Goal: Check status: Check status

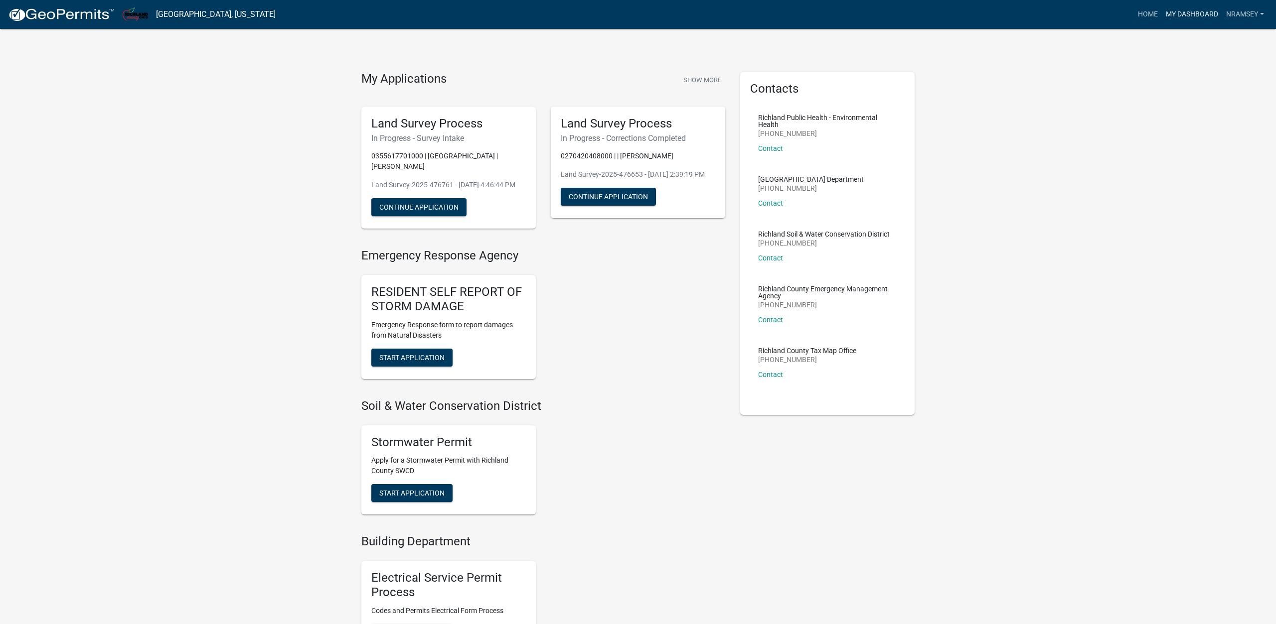
click at [1193, 13] on link "My Dashboard" at bounding box center [1192, 14] width 60 height 19
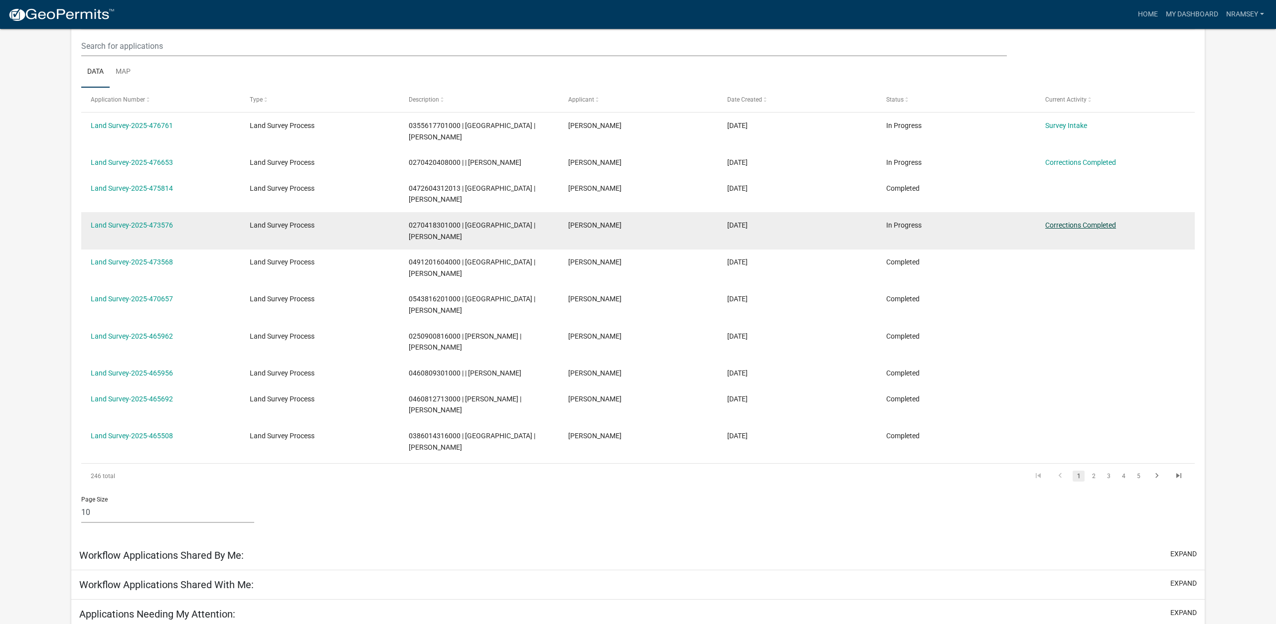
scroll to position [135, 0]
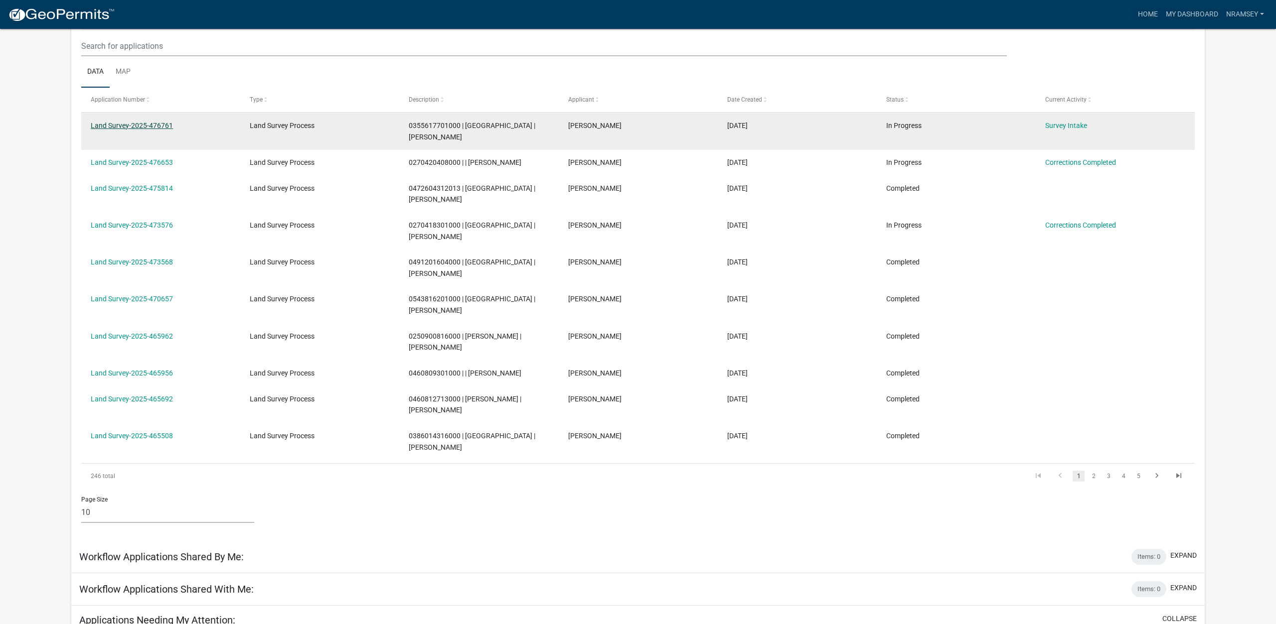
click at [129, 127] on link "Land Survey-2025-476761" at bounding box center [132, 126] width 82 height 8
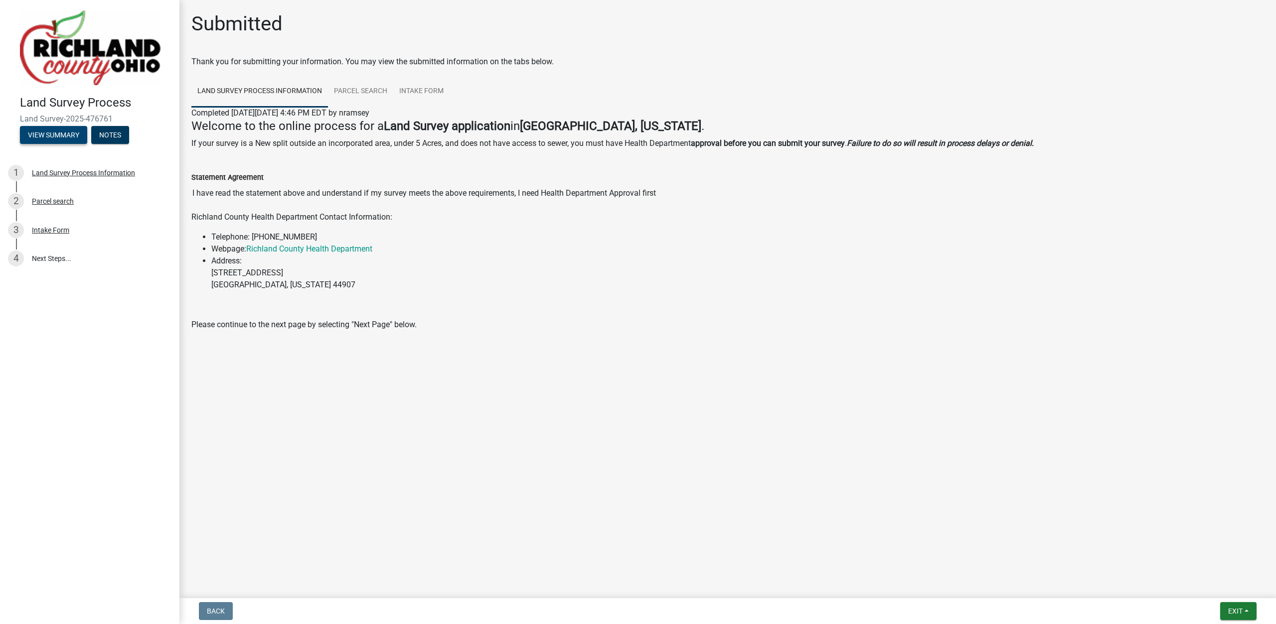
click at [42, 136] on button "View Summary" at bounding box center [53, 135] width 67 height 18
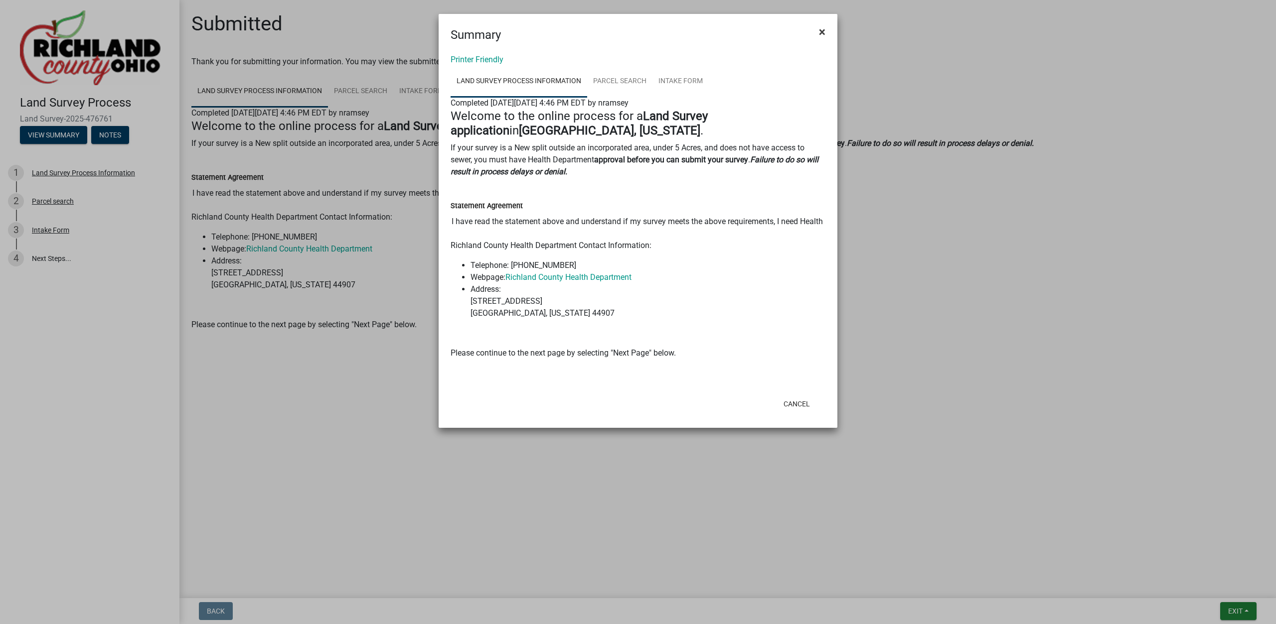
click at [822, 33] on span "×" at bounding box center [822, 32] width 6 height 14
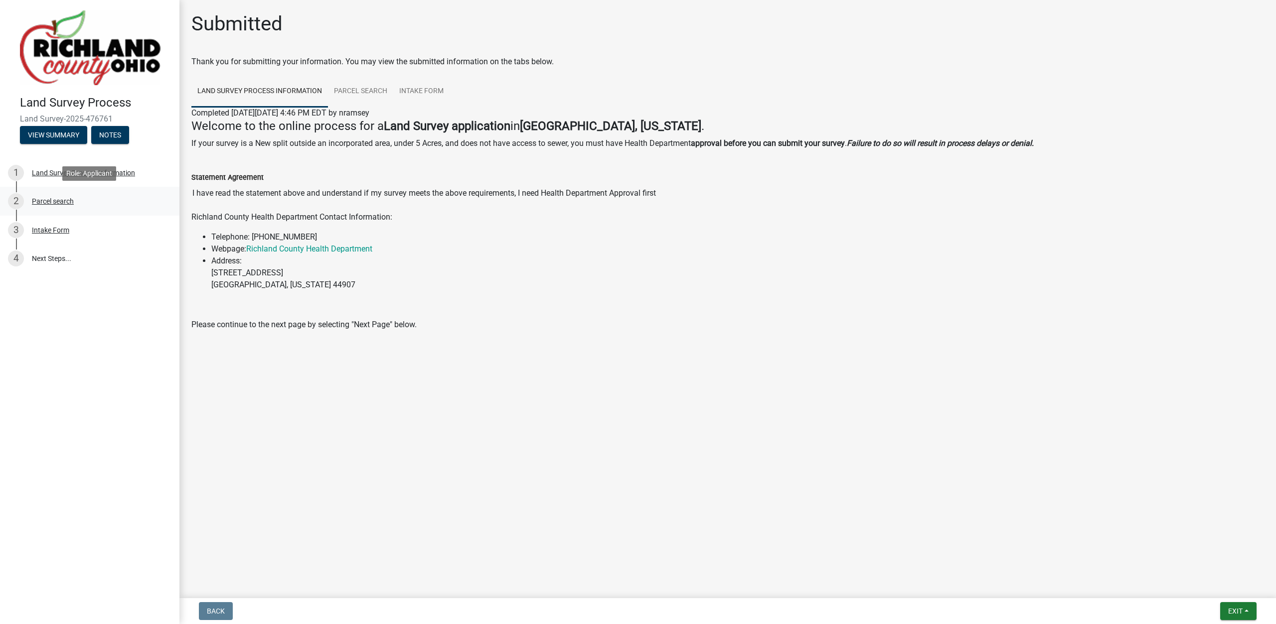
click at [53, 198] on div "Parcel search" at bounding box center [53, 201] width 42 height 7
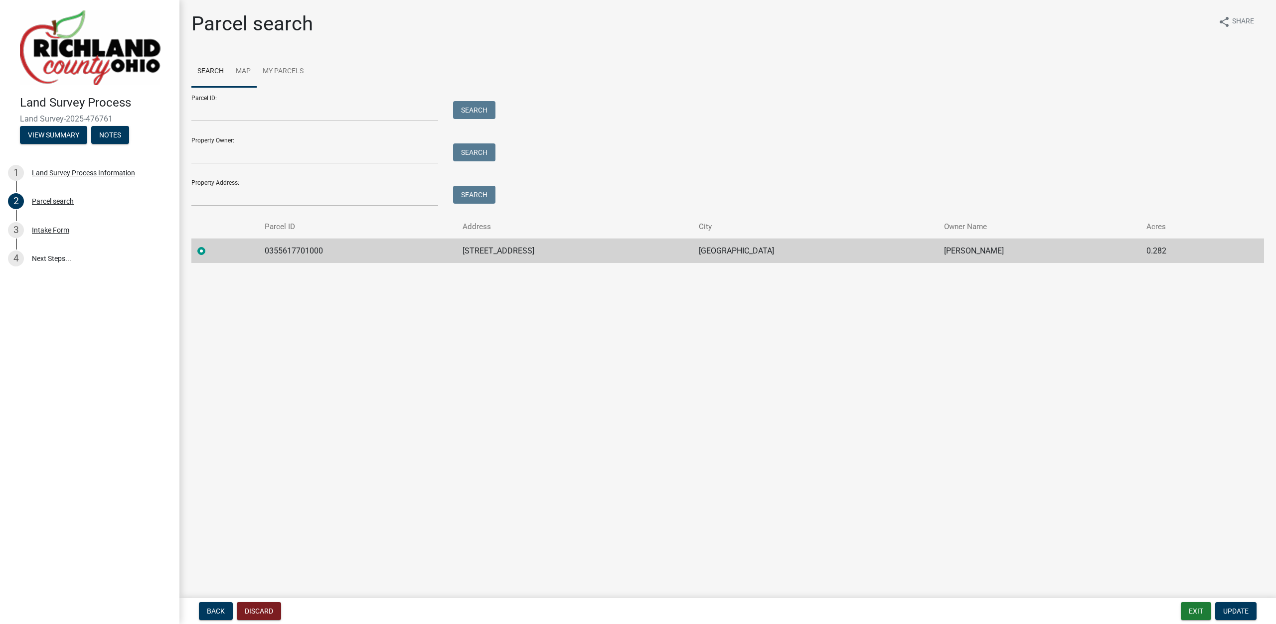
click at [242, 71] on link "Map" at bounding box center [243, 72] width 27 height 32
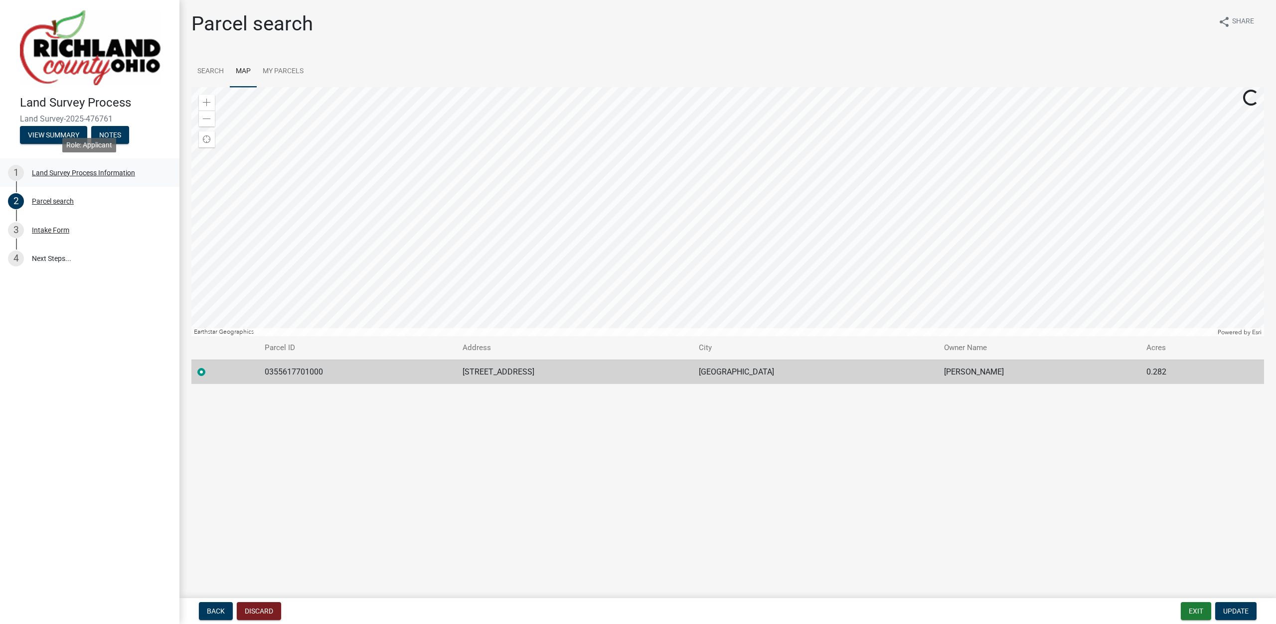
click at [93, 172] on div "Land Survey Process Information" at bounding box center [83, 172] width 103 height 7
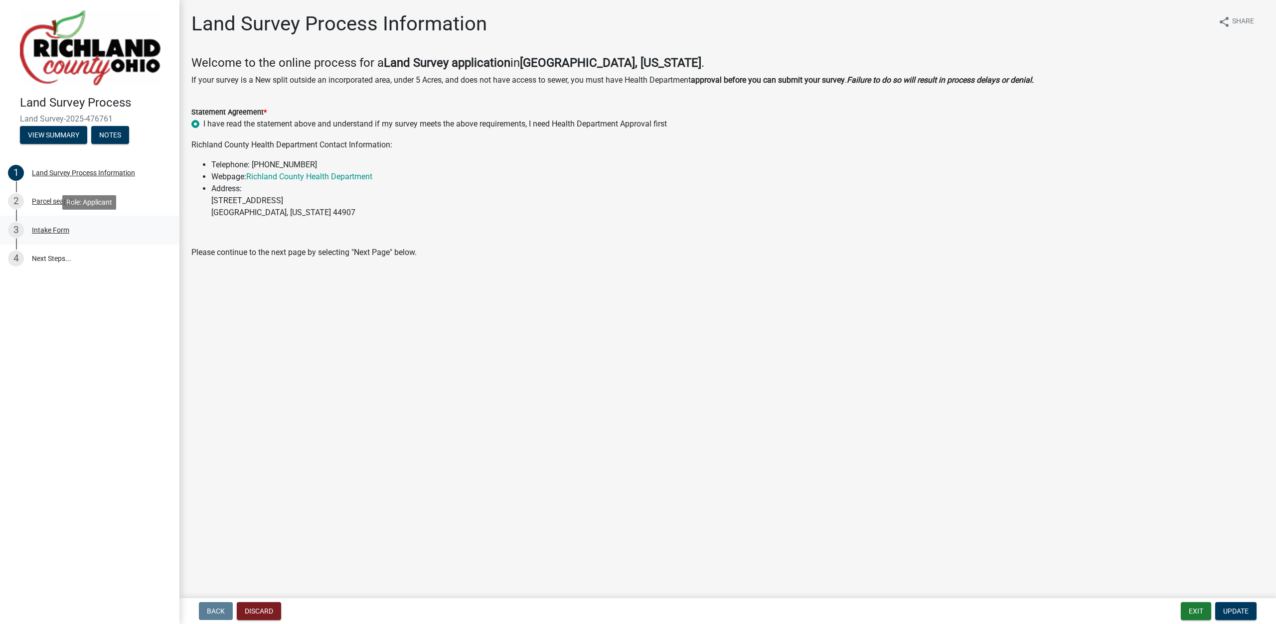
click at [48, 228] on div "Intake Form" at bounding box center [50, 230] width 37 height 7
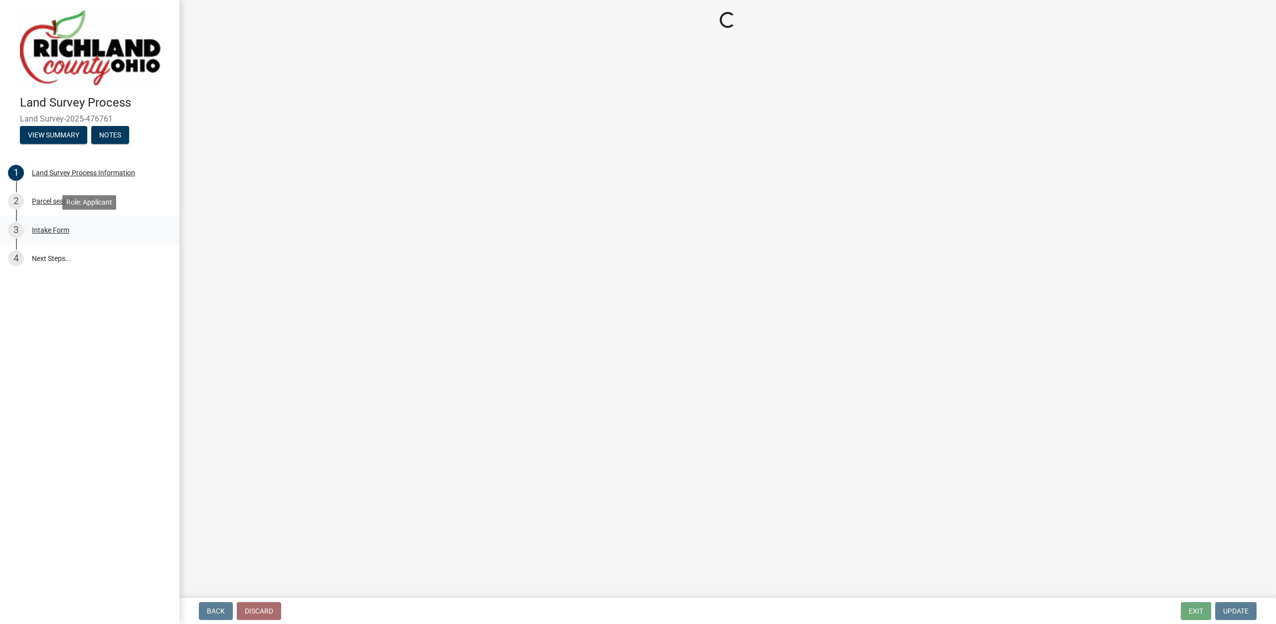
select select "df139baa-c9dd-46a0-9de6-e37622936459"
select select "4dbc78f8-37a7-4574-bd6a-c6ff1eaed890"
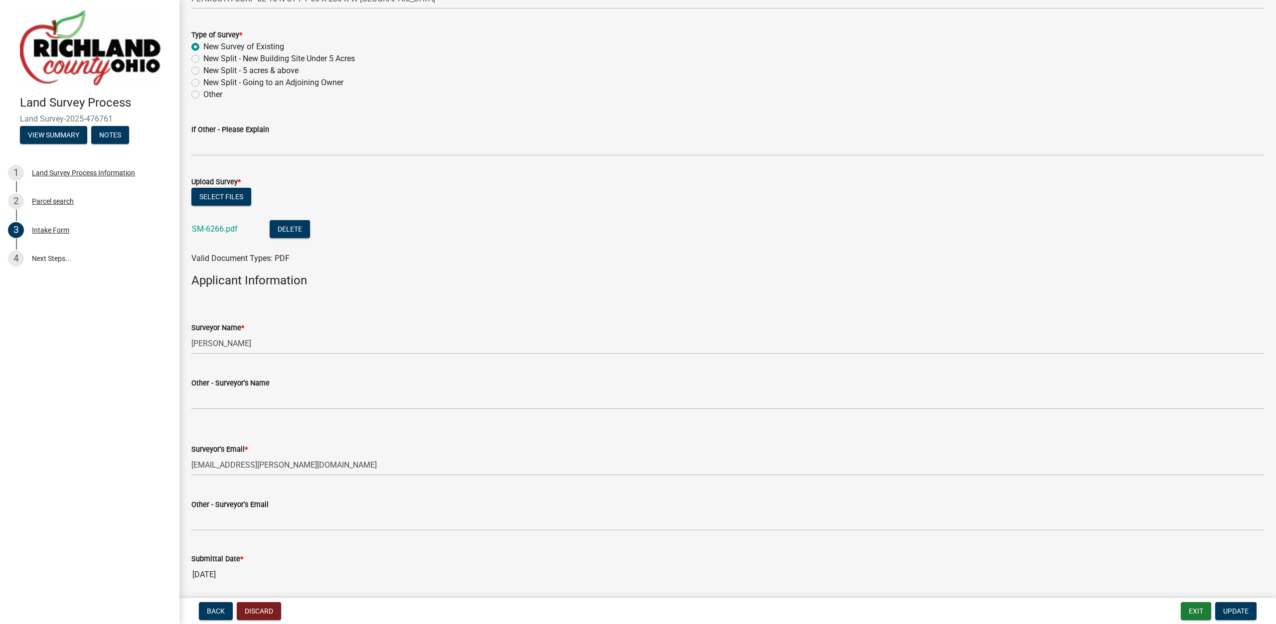
scroll to position [476, 0]
